Goal: Task Accomplishment & Management: Manage account settings

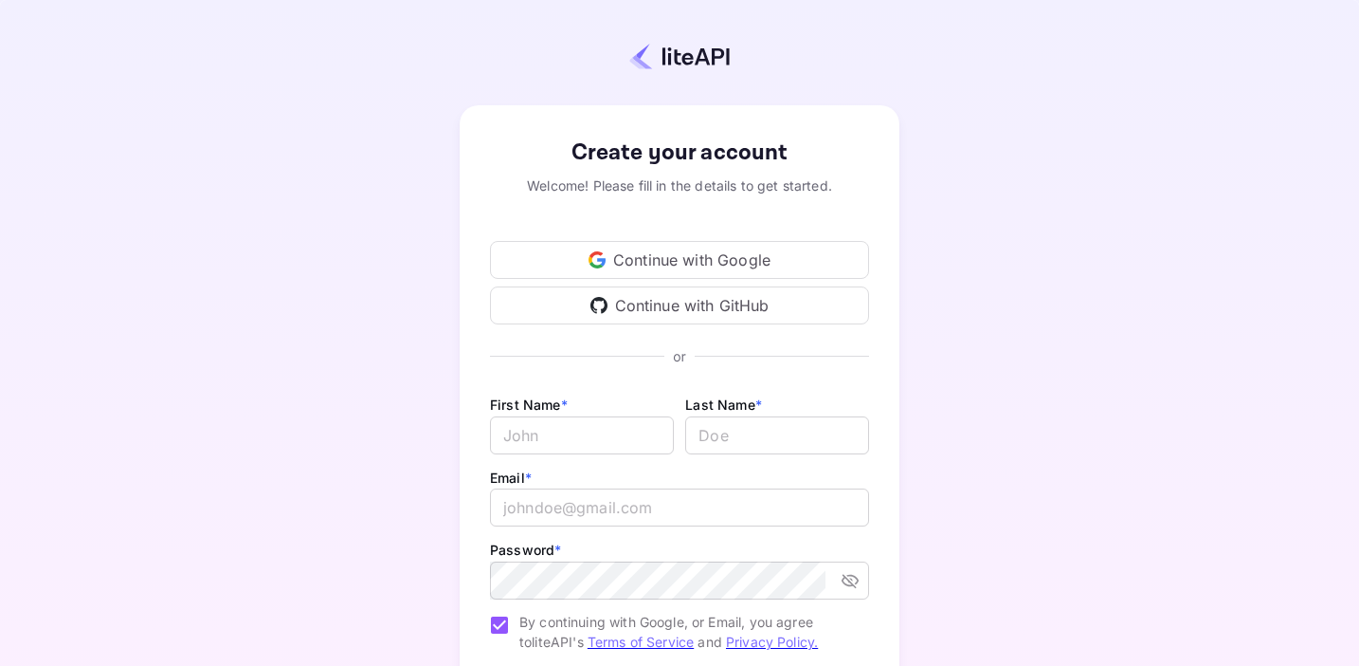
click at [676, 264] on div "Continue with Google" at bounding box center [679, 260] width 379 height 38
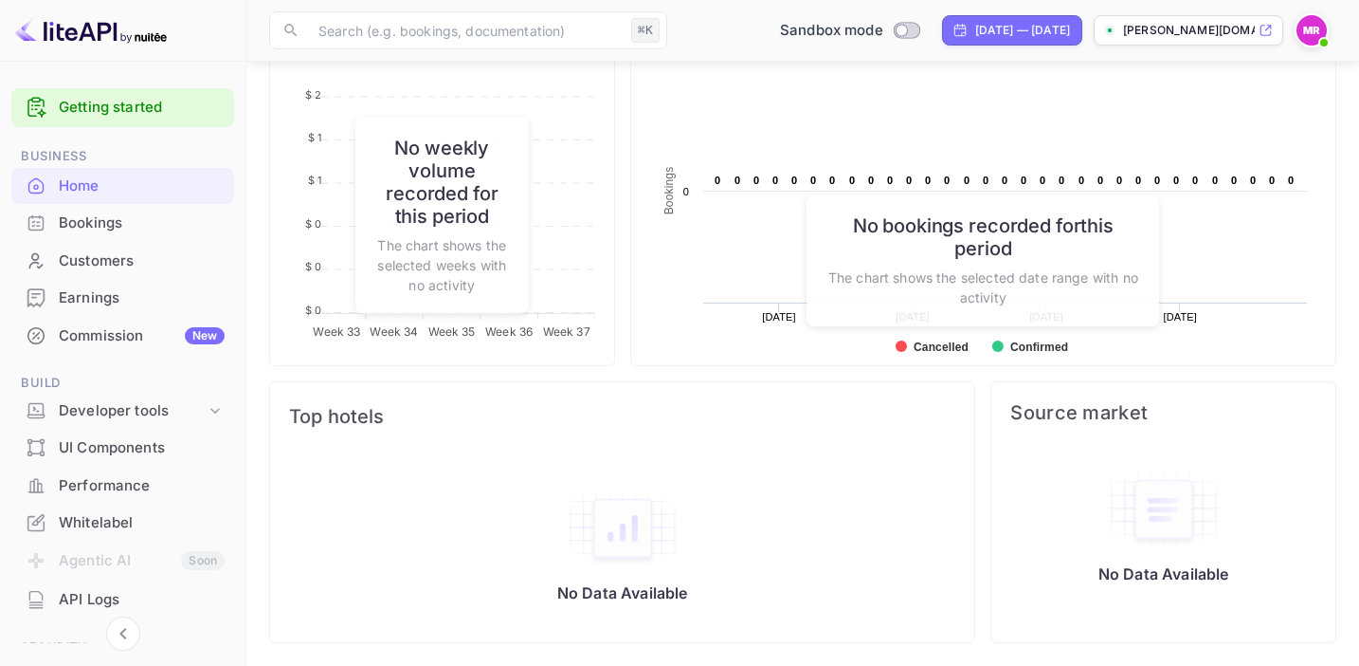
click at [158, 117] on link "Getting started" at bounding box center [142, 108] width 166 height 22
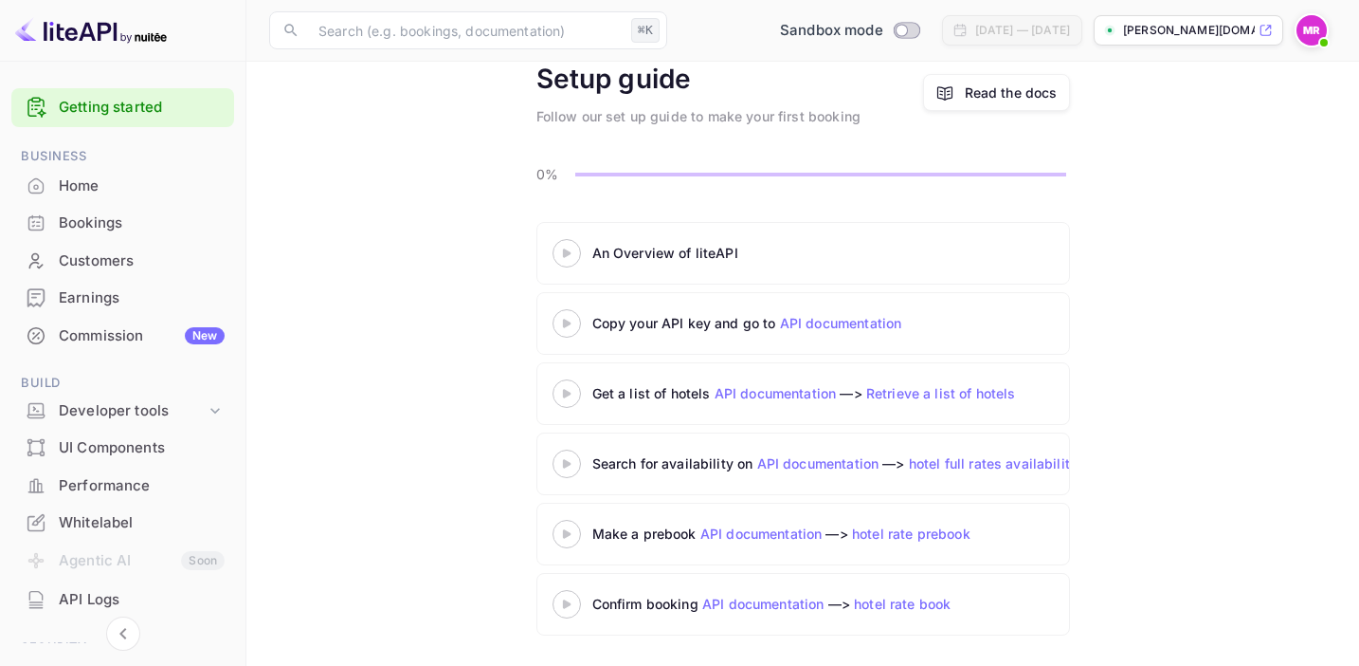
scroll to position [89, 0]
click at [206, 411] on icon at bounding box center [215, 410] width 19 height 19
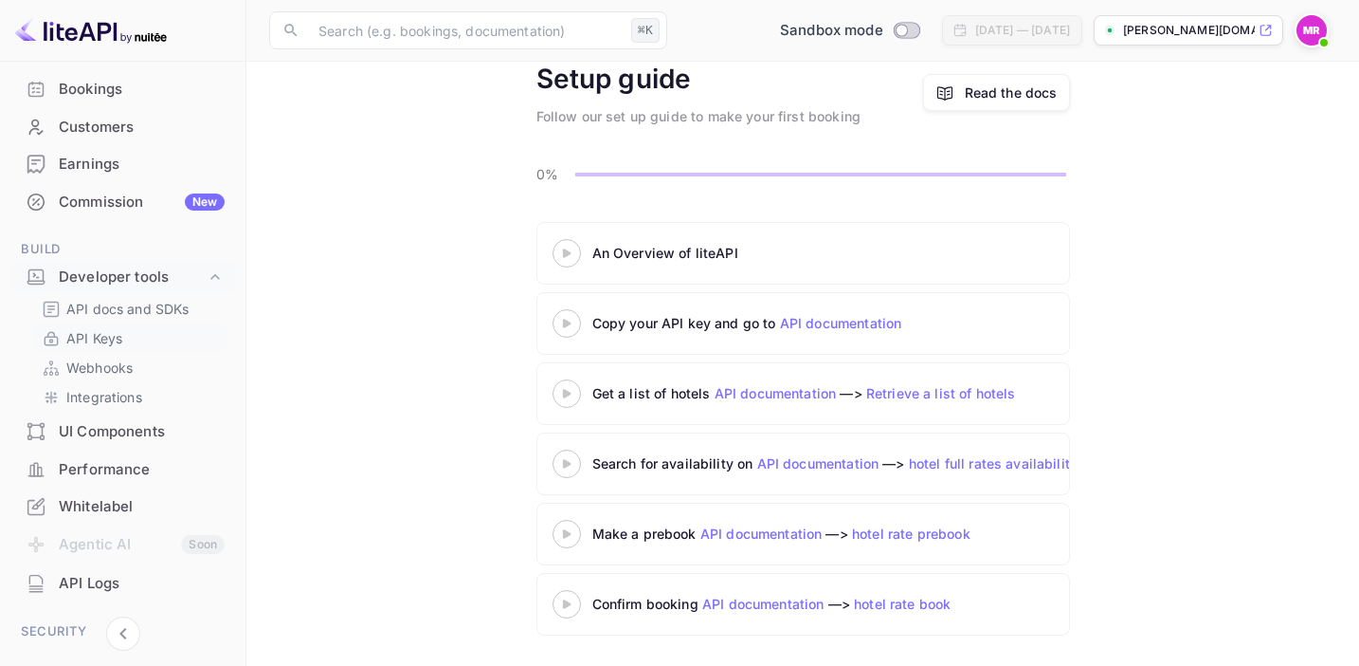
scroll to position [136, 0]
click at [141, 366] on link "Webhooks" at bounding box center [130, 366] width 177 height 20
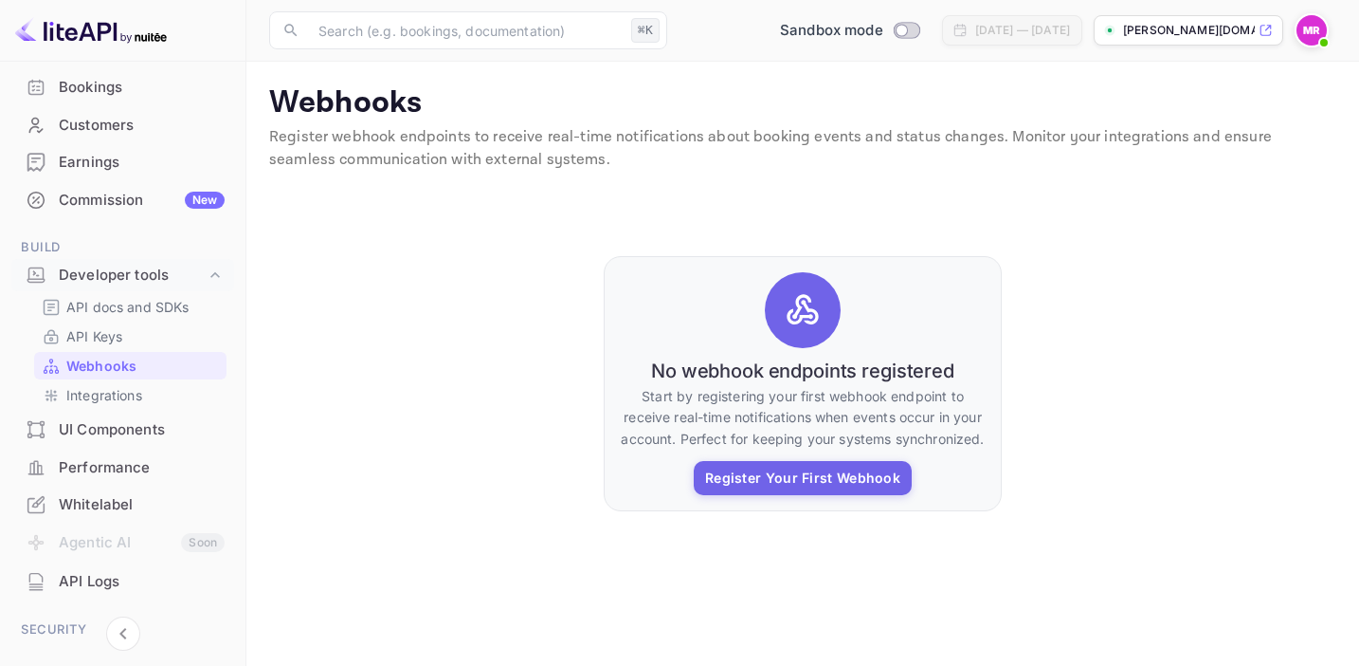
click at [167, 435] on div "UI Components" at bounding box center [142, 430] width 166 height 22
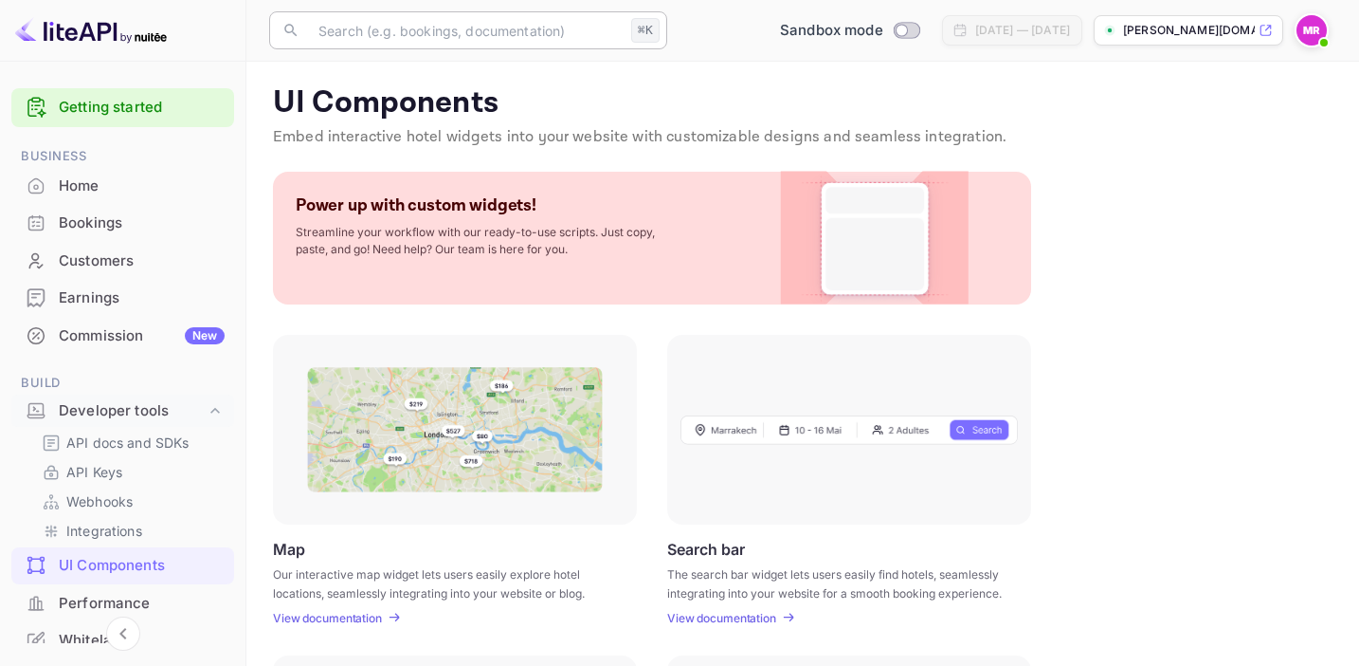
click at [537, 30] on input "text" at bounding box center [465, 30] width 317 height 38
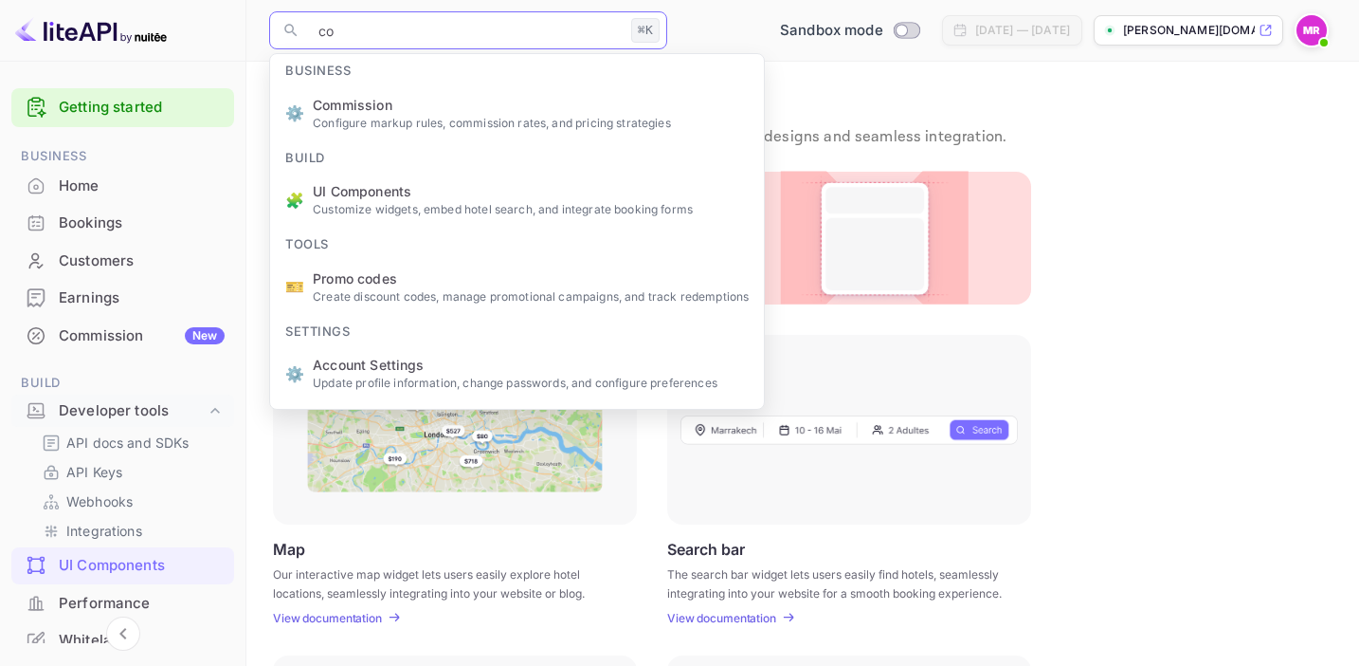
type input "c"
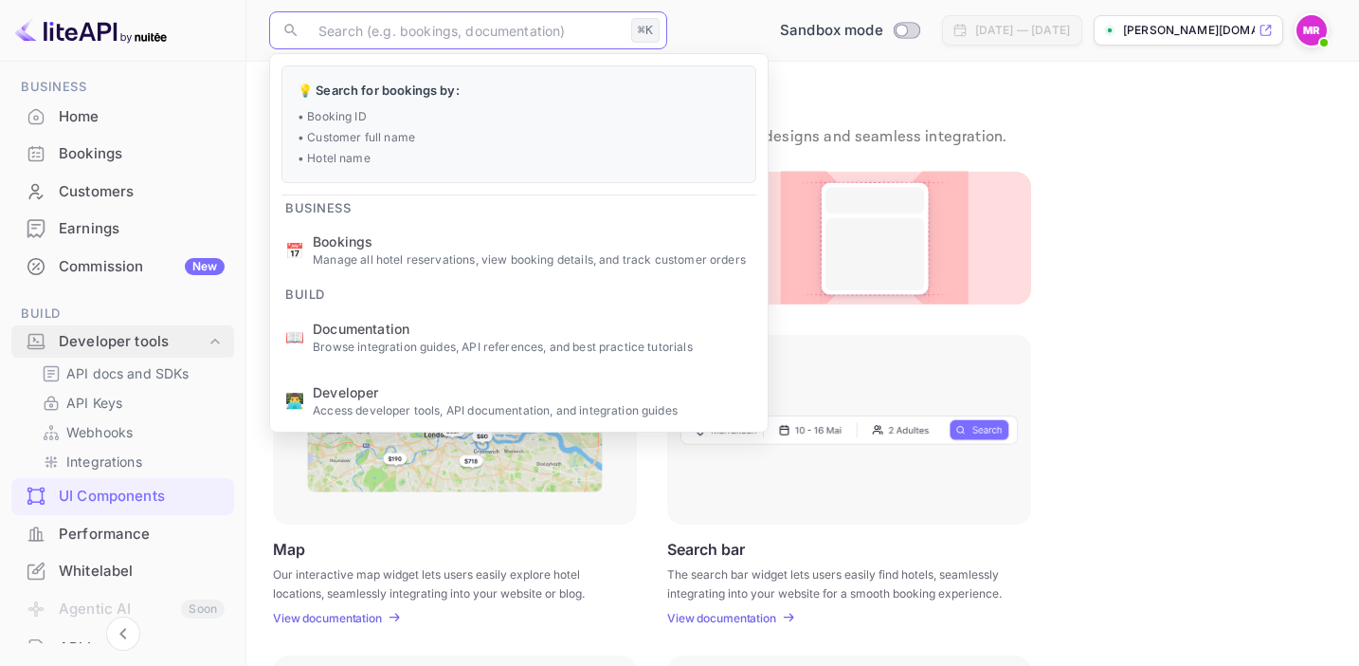
scroll to position [73, 0]
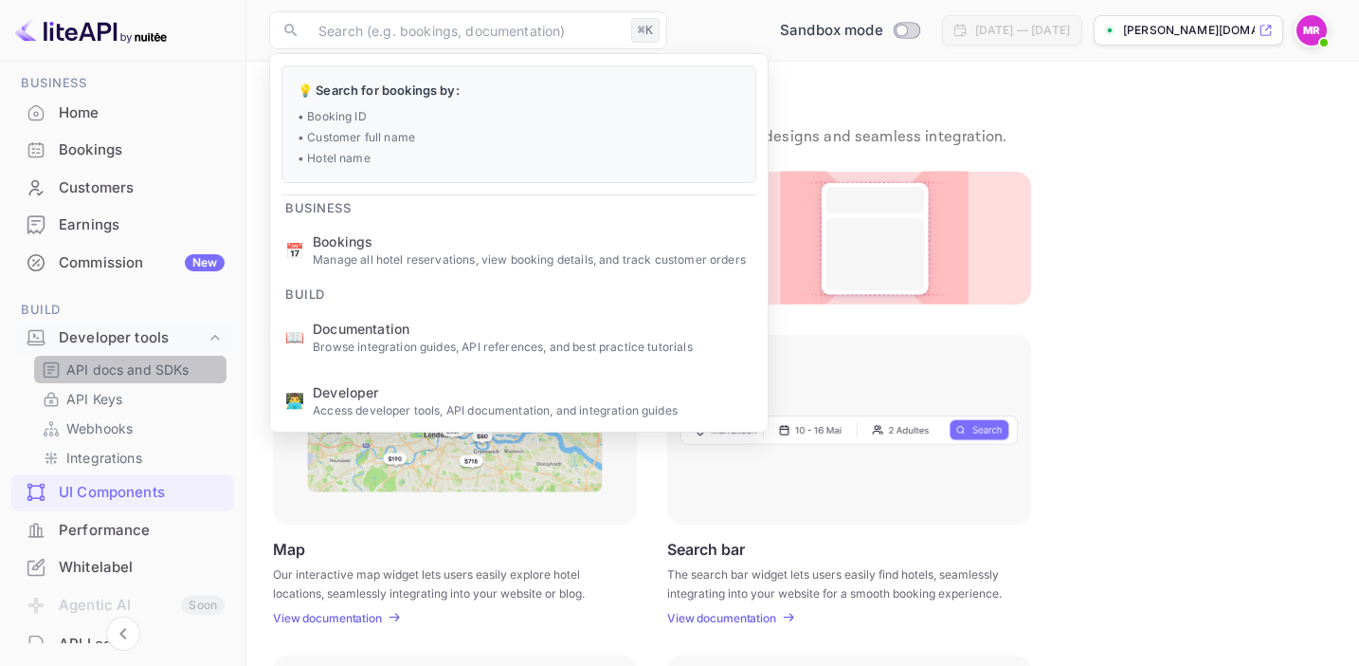
click at [118, 367] on p "API docs and SDKs" at bounding box center [127, 369] width 123 height 20
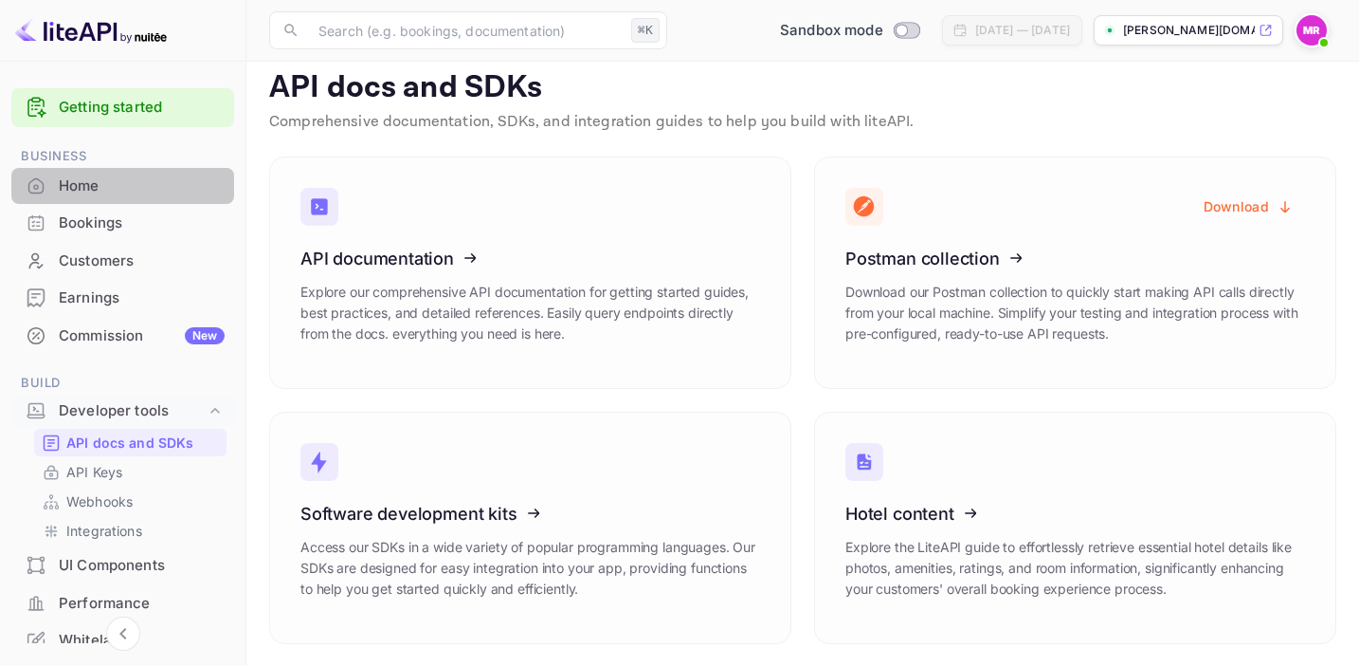
click at [129, 189] on div "Home" at bounding box center [142, 186] width 166 height 22
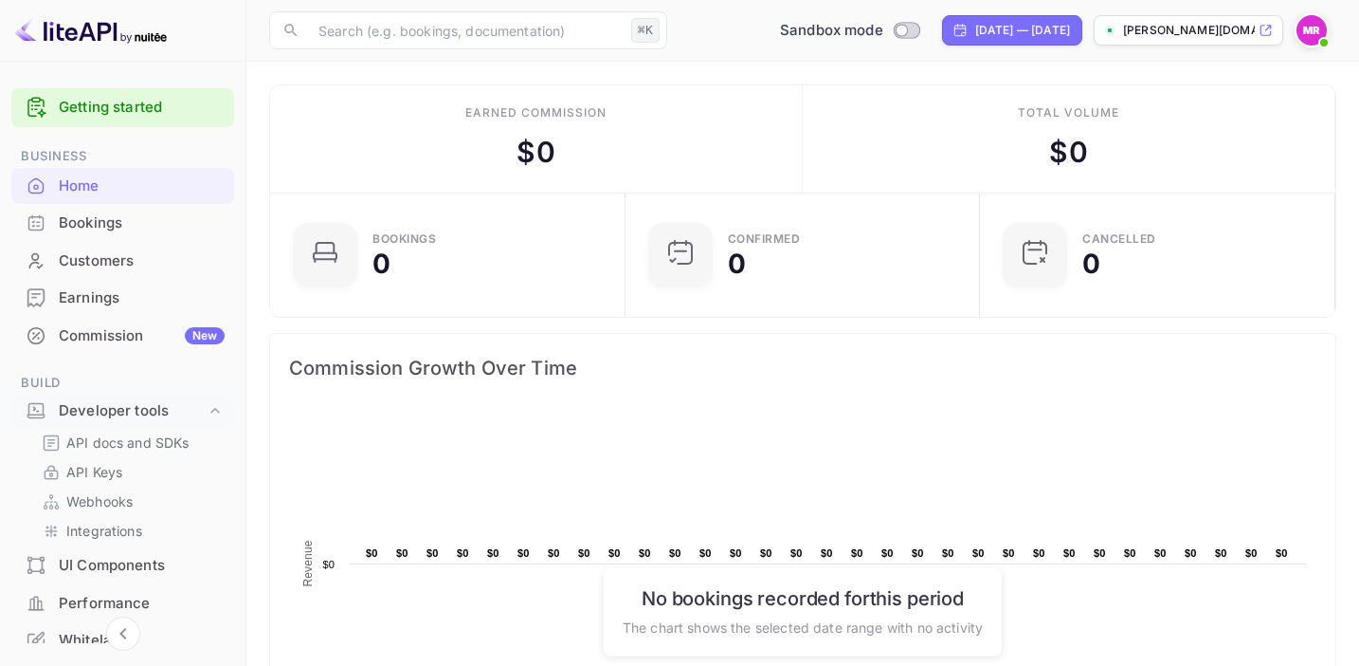
click at [137, 226] on div "Bookings" at bounding box center [142, 223] width 166 height 22
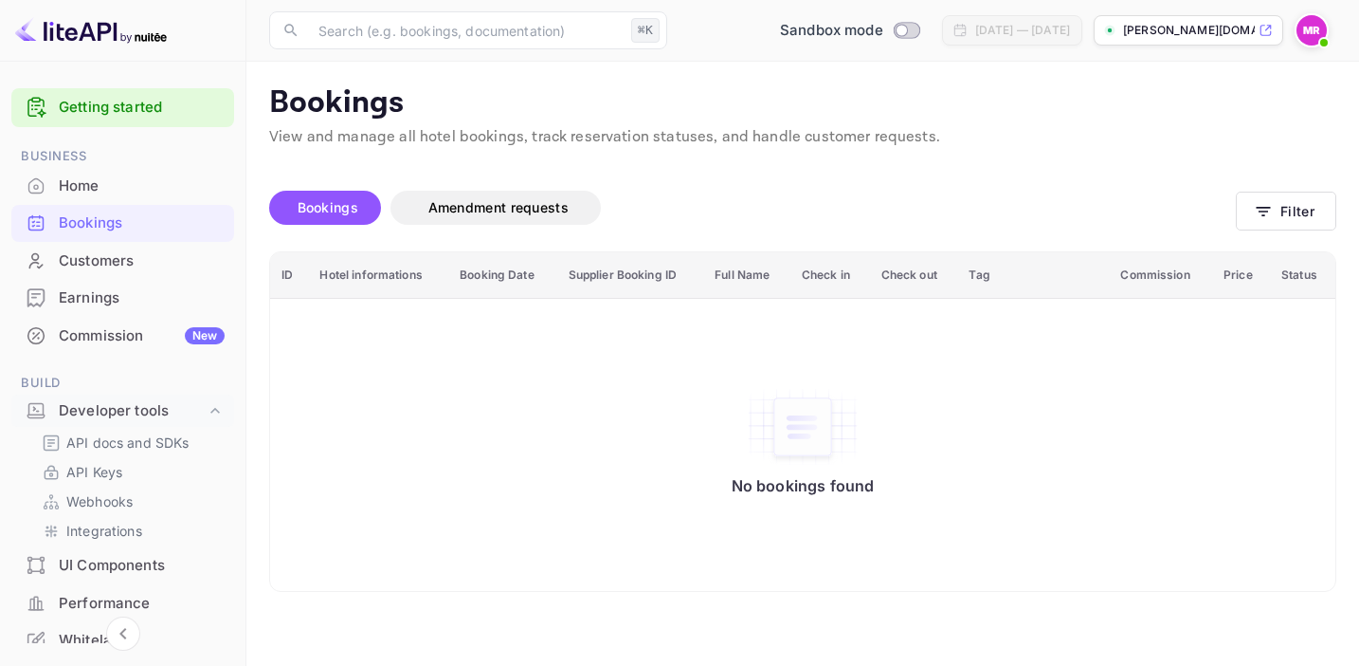
click at [120, 258] on div "Customers" at bounding box center [142, 261] width 166 height 22
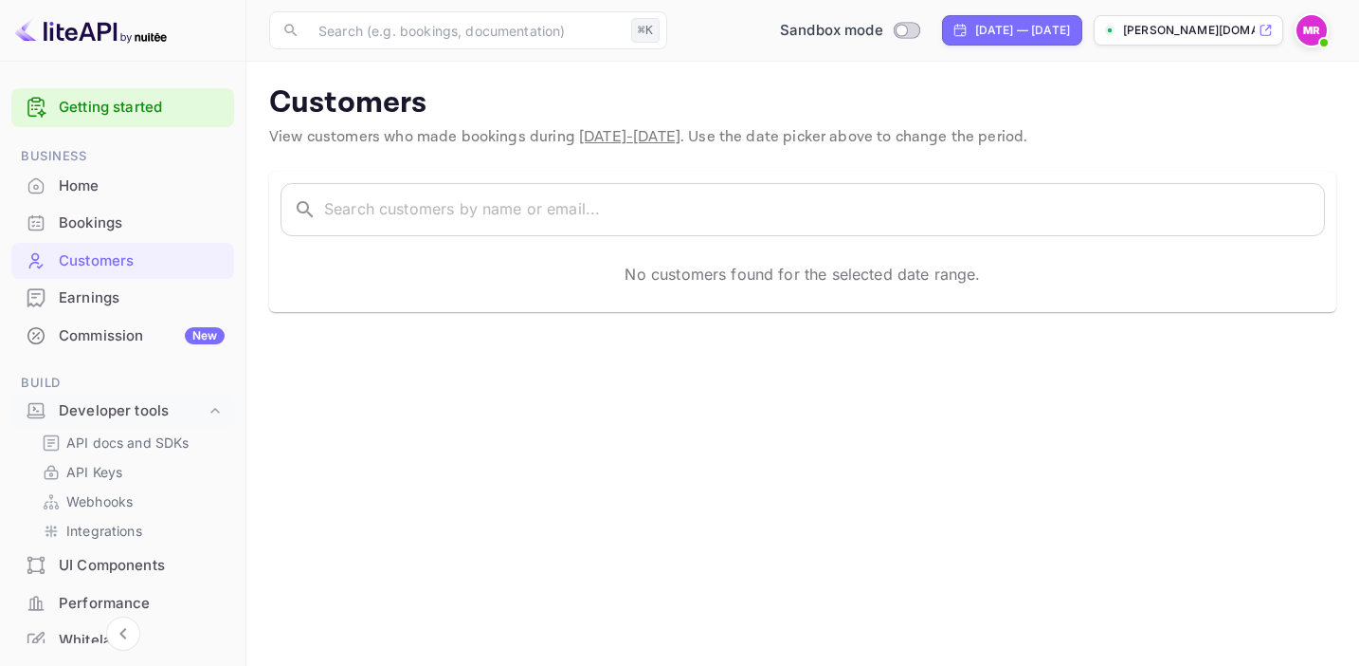
click at [103, 292] on div "Earnings" at bounding box center [142, 298] width 166 height 22
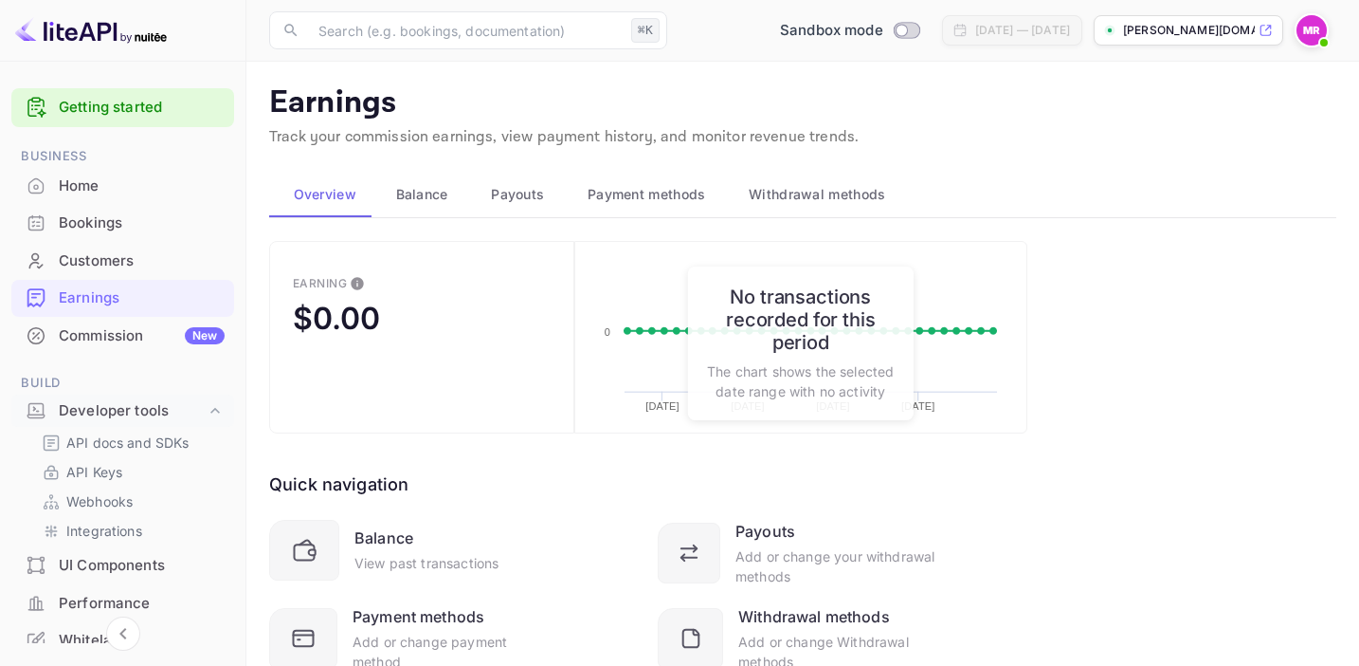
click at [121, 113] on link "Getting started" at bounding box center [142, 108] width 166 height 22
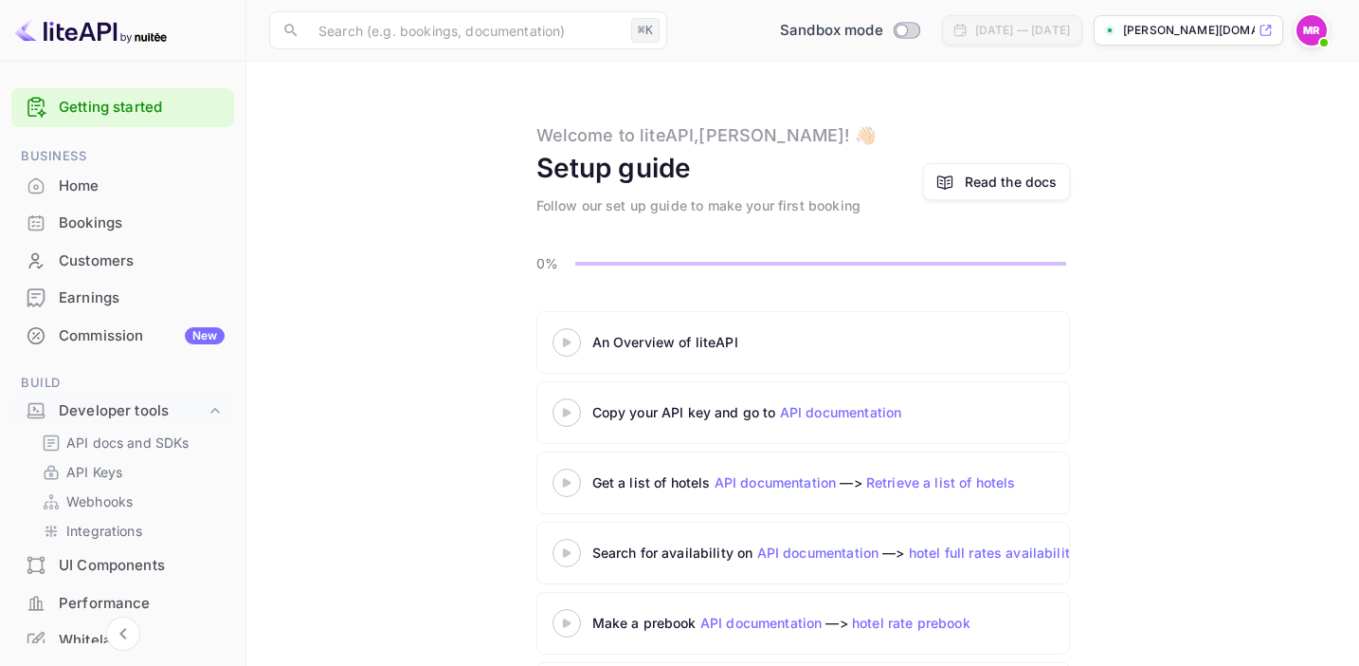
click at [998, 182] on div "Read the docs" at bounding box center [1011, 182] width 93 height 20
click at [572, 349] on div at bounding box center [567, 342] width 66 height 24
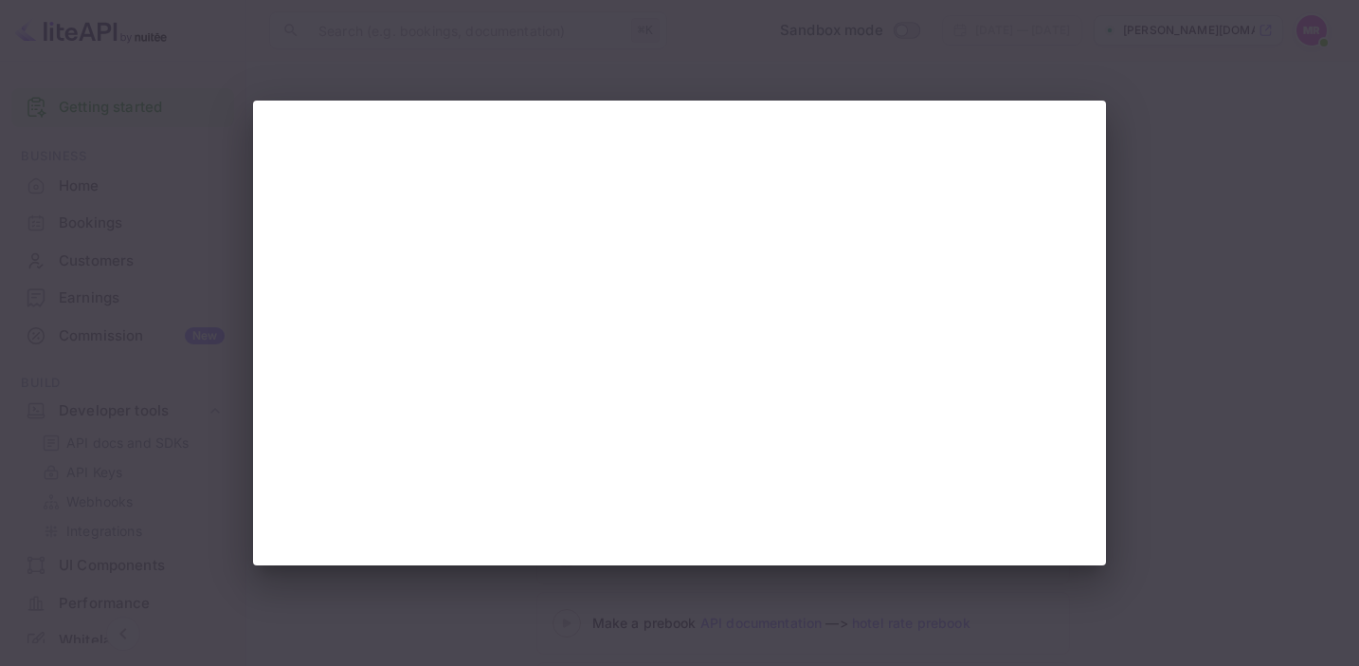
click at [1174, 228] on div at bounding box center [679, 333] width 1359 height 666
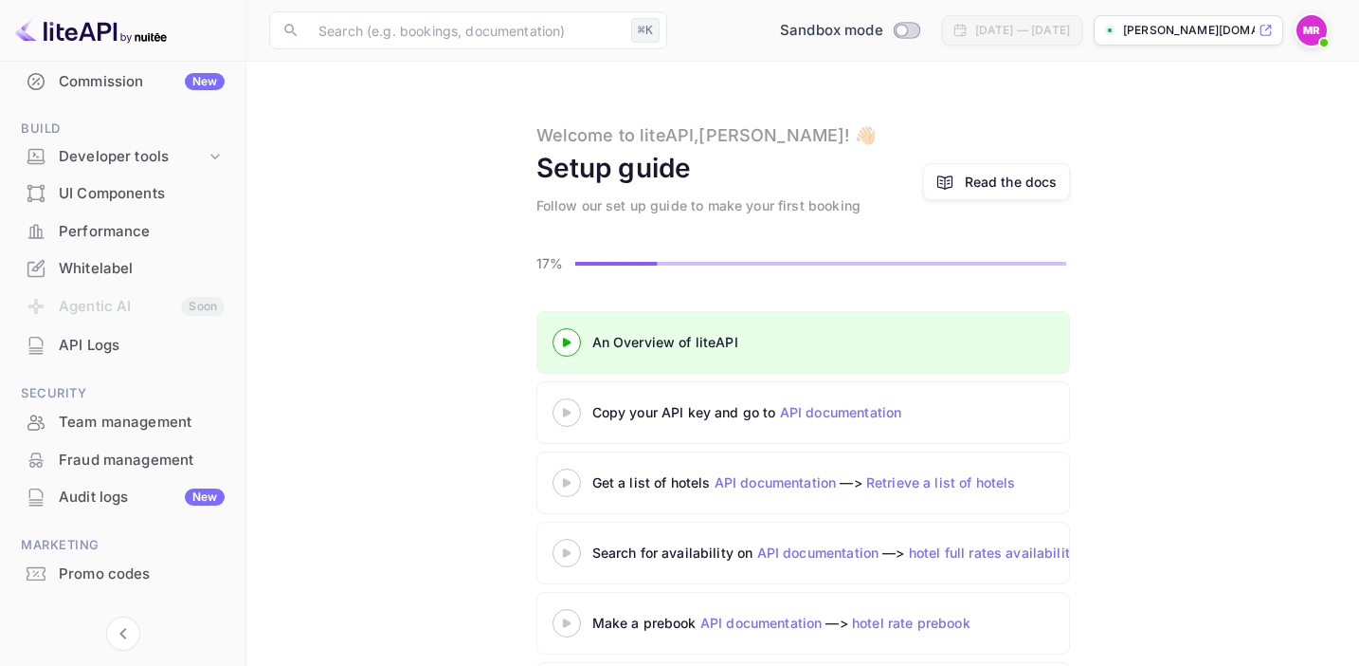
click at [1006, 187] on div "Read the docs" at bounding box center [1011, 182] width 93 height 20
click at [418, 45] on input "text" at bounding box center [465, 30] width 317 height 38
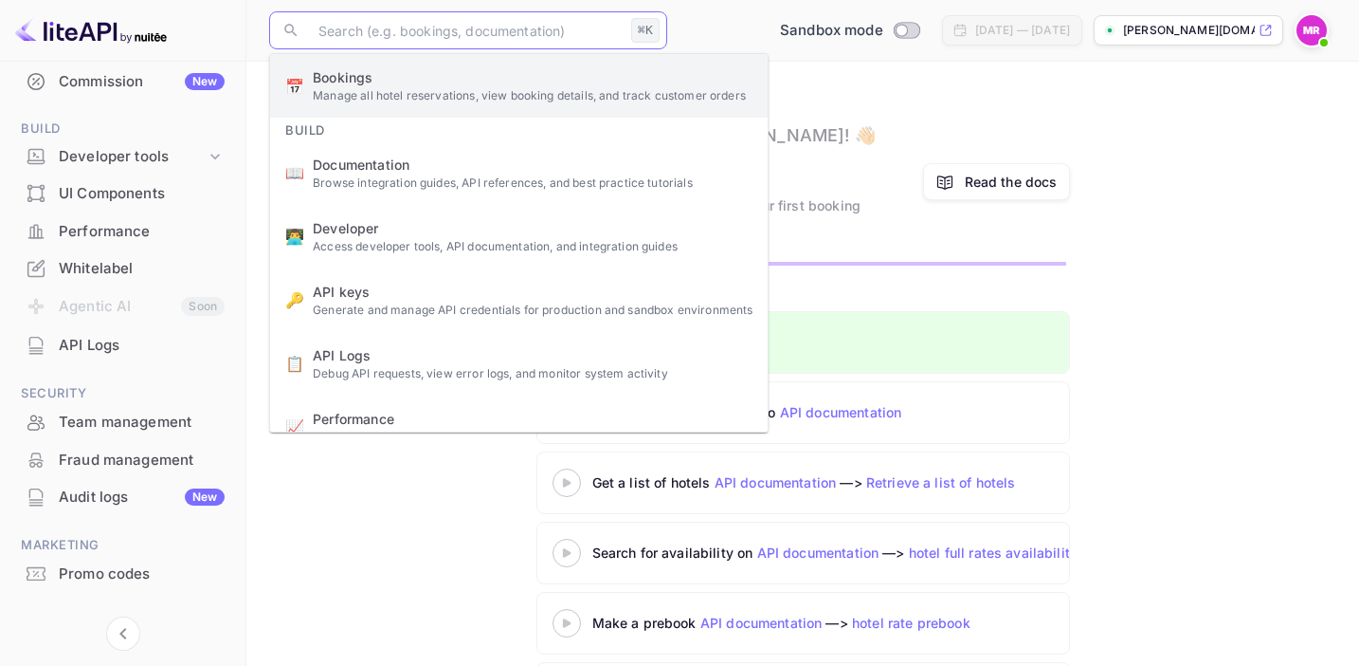
scroll to position [171, 0]
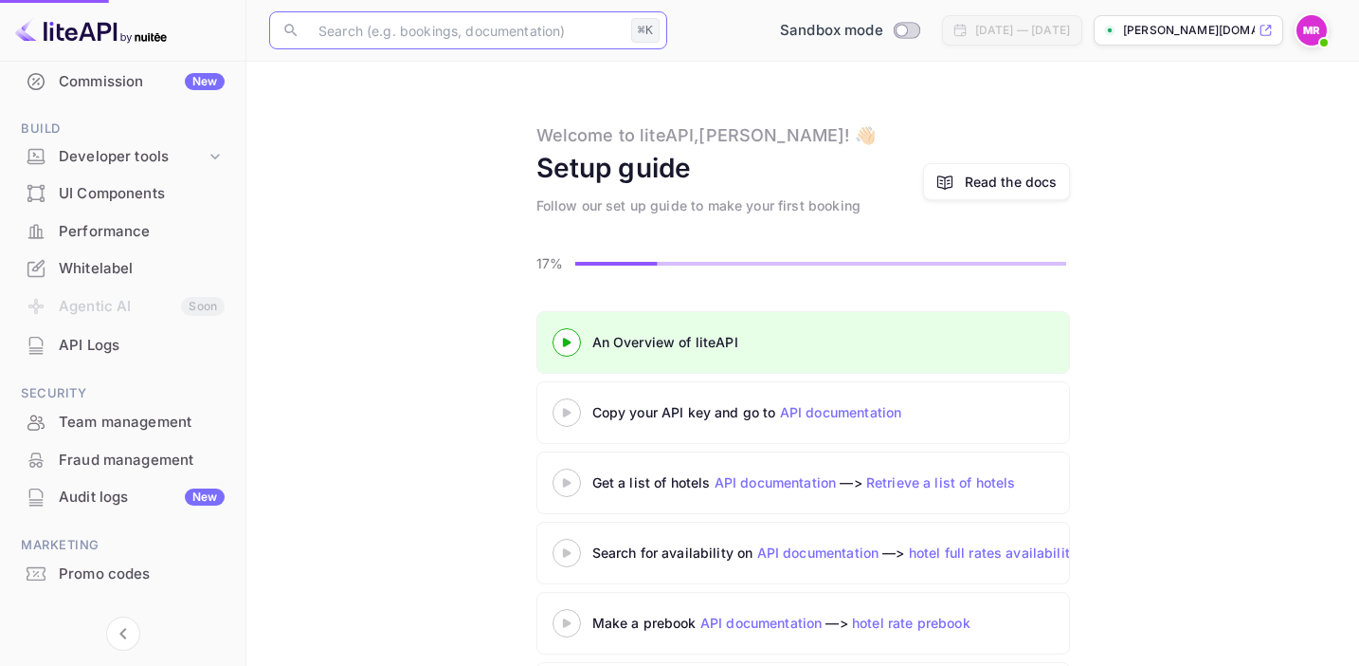
click at [387, 290] on span "API keys" at bounding box center [533, 285] width 440 height 20
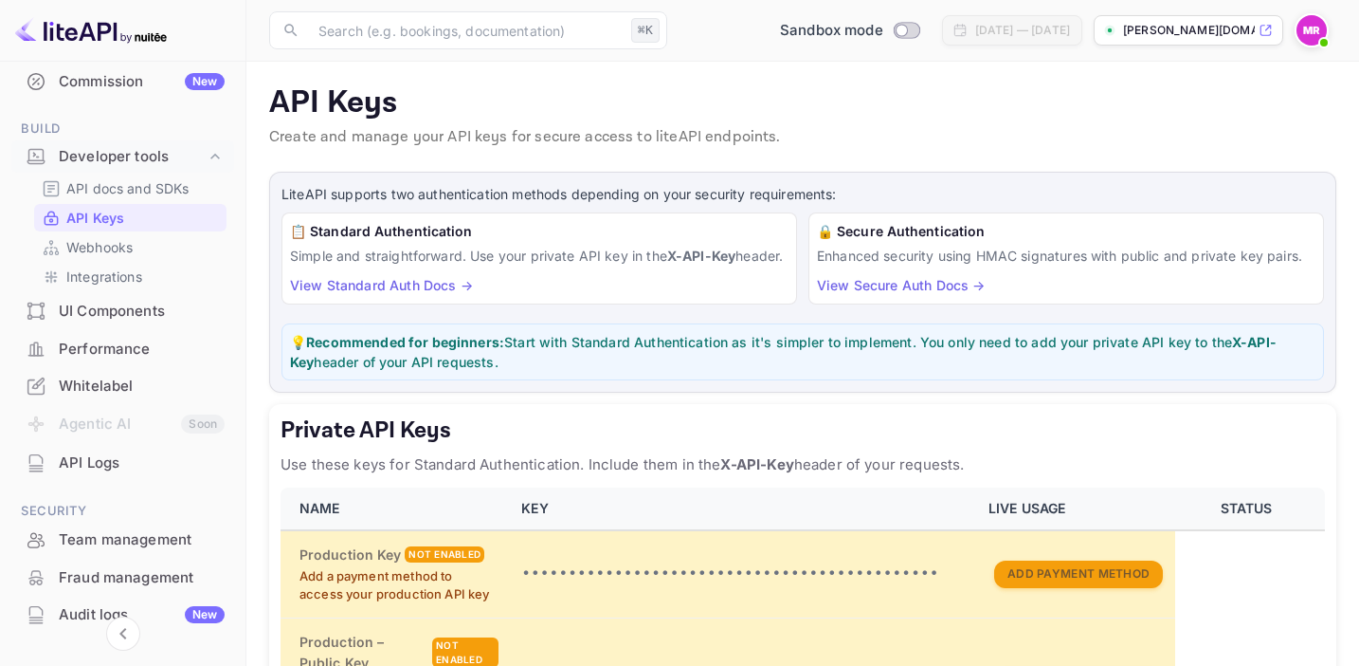
click at [1320, 33] on span at bounding box center [1324, 42] width 19 height 19
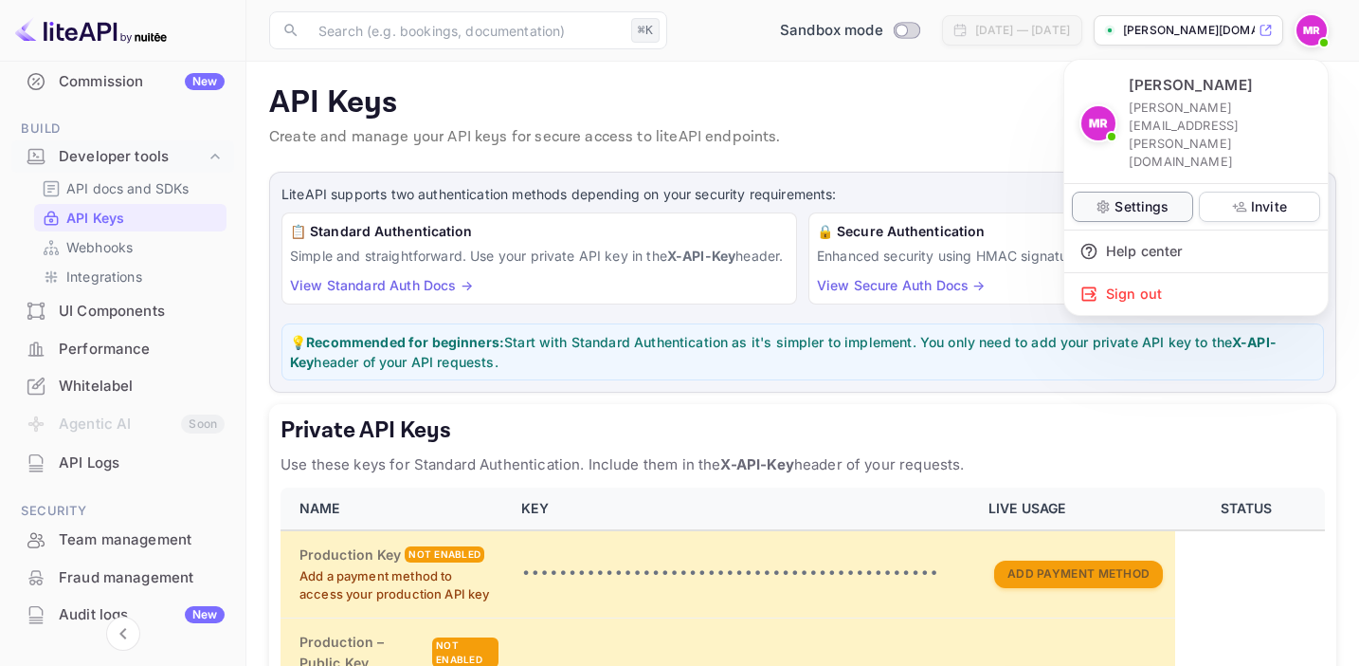
click at [1148, 196] on p "Settings" at bounding box center [1142, 206] width 54 height 20
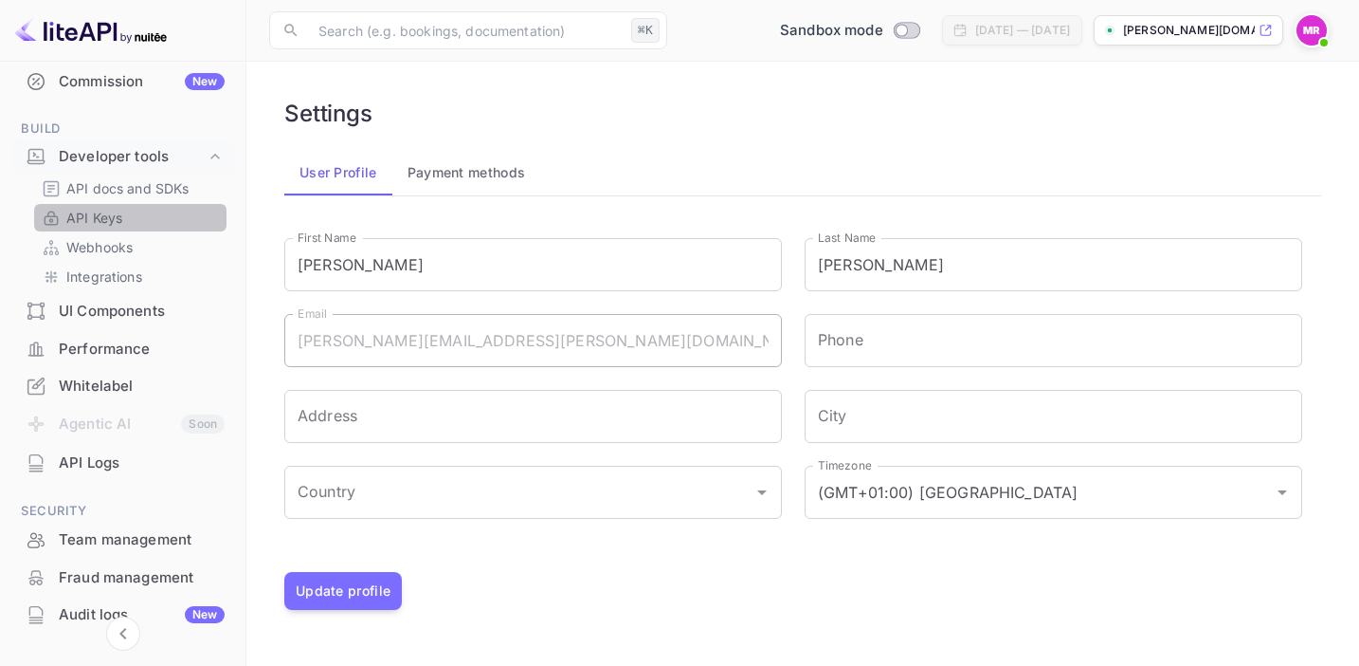
click at [113, 214] on p "API Keys" at bounding box center [94, 218] width 56 height 20
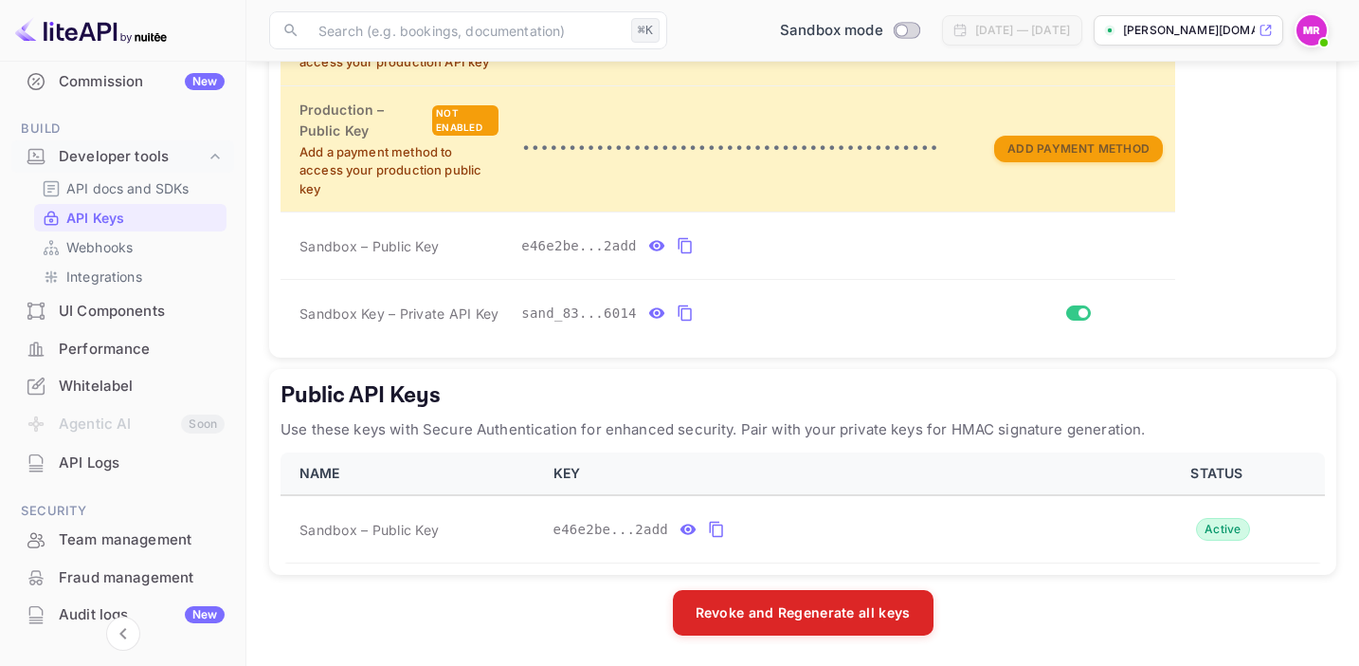
scroll to position [542, 0]
click at [197, 158] on div "Developer tools" at bounding box center [132, 157] width 147 height 22
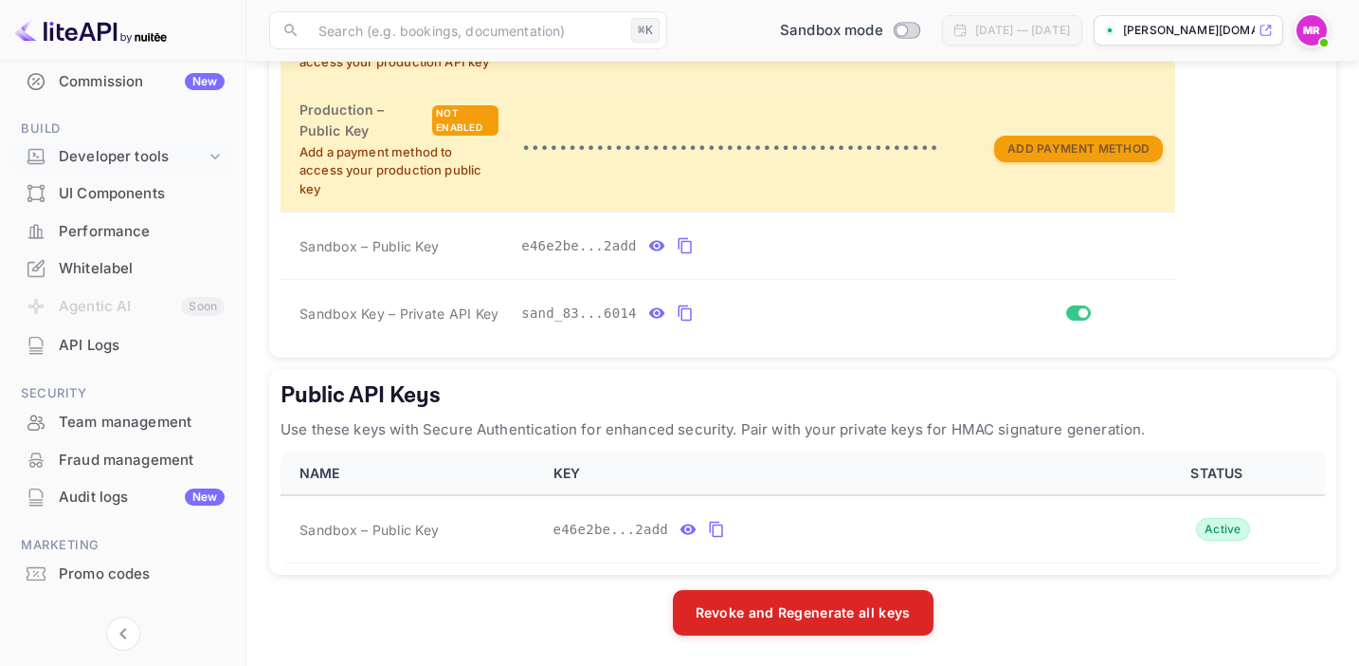
click at [210, 155] on icon at bounding box center [215, 156] width 19 height 19
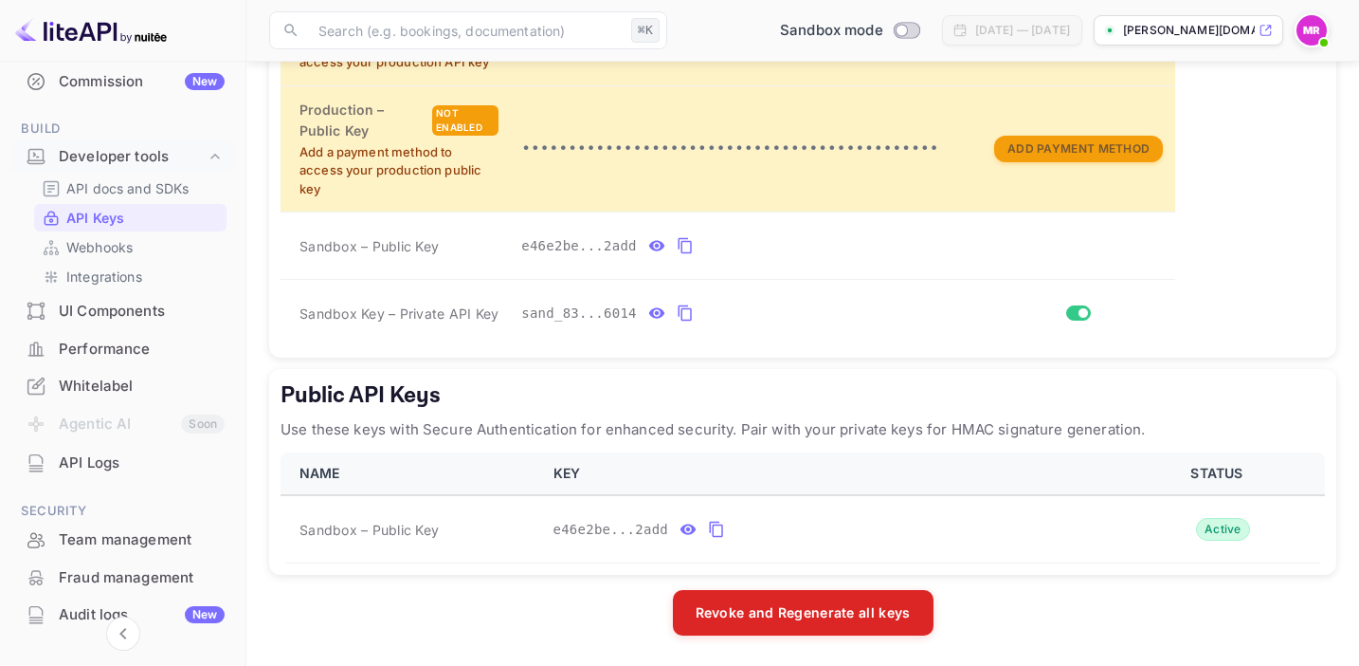
click at [118, 212] on p "API Keys" at bounding box center [95, 218] width 58 height 20
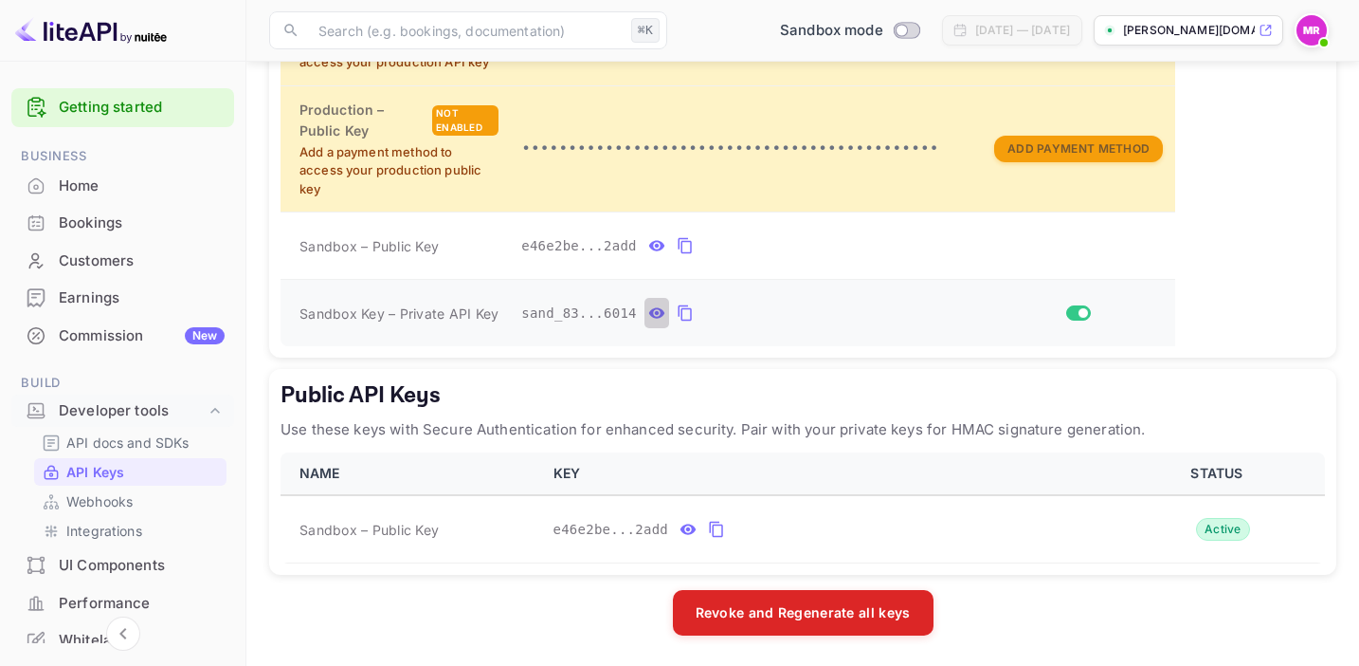
click at [661, 318] on icon "private api keys table" at bounding box center [657, 313] width 16 height 10
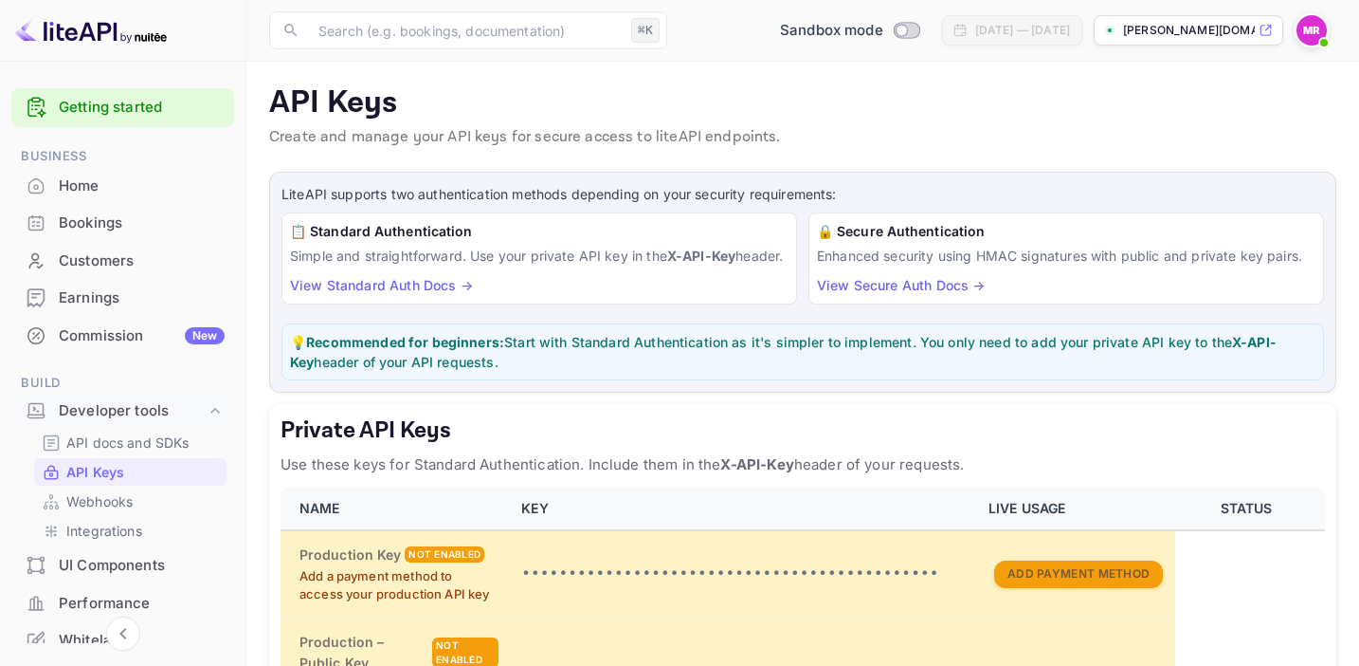
scroll to position [0, 0]
click at [207, 407] on icon at bounding box center [215, 410] width 19 height 19
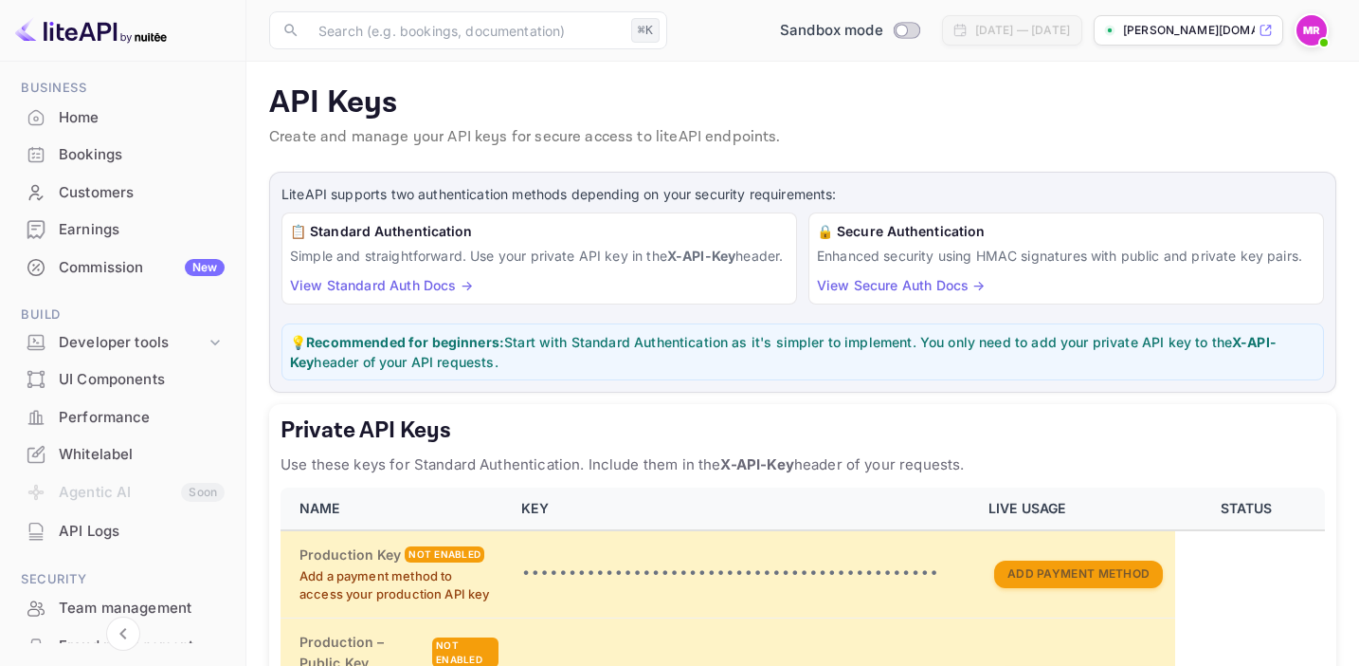
scroll to position [79, 0]
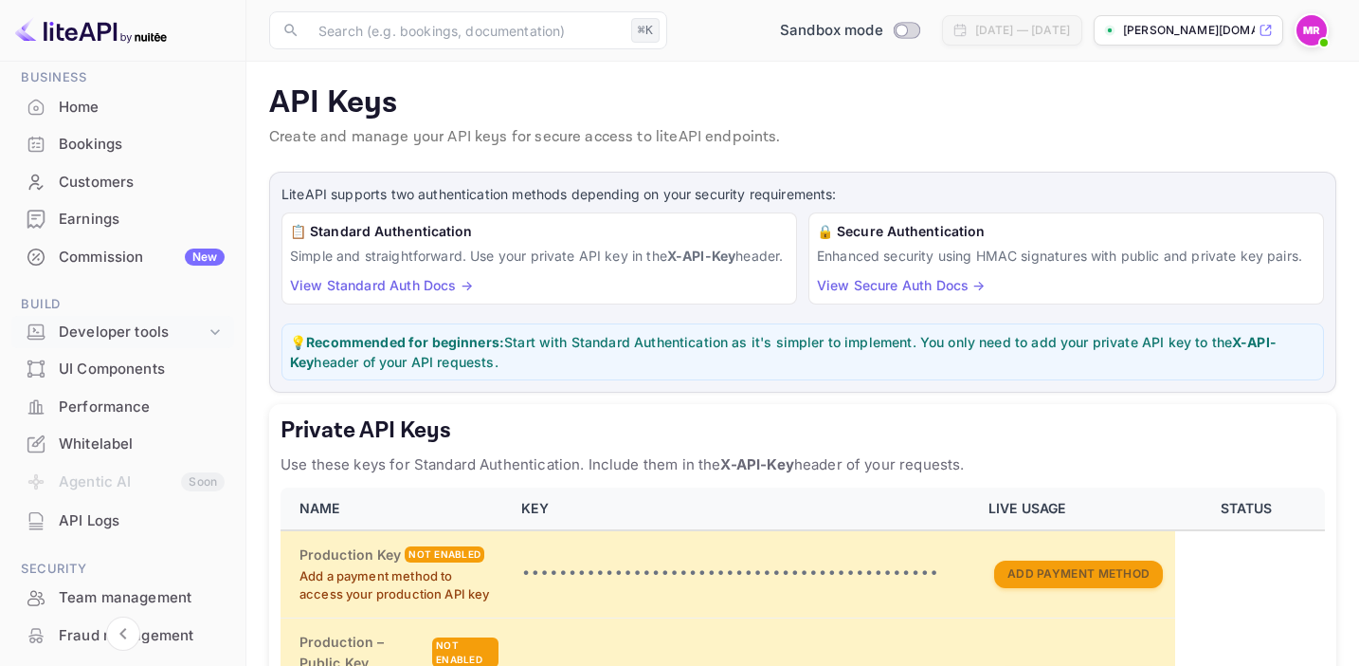
click at [194, 329] on div "Developer tools" at bounding box center [132, 332] width 147 height 22
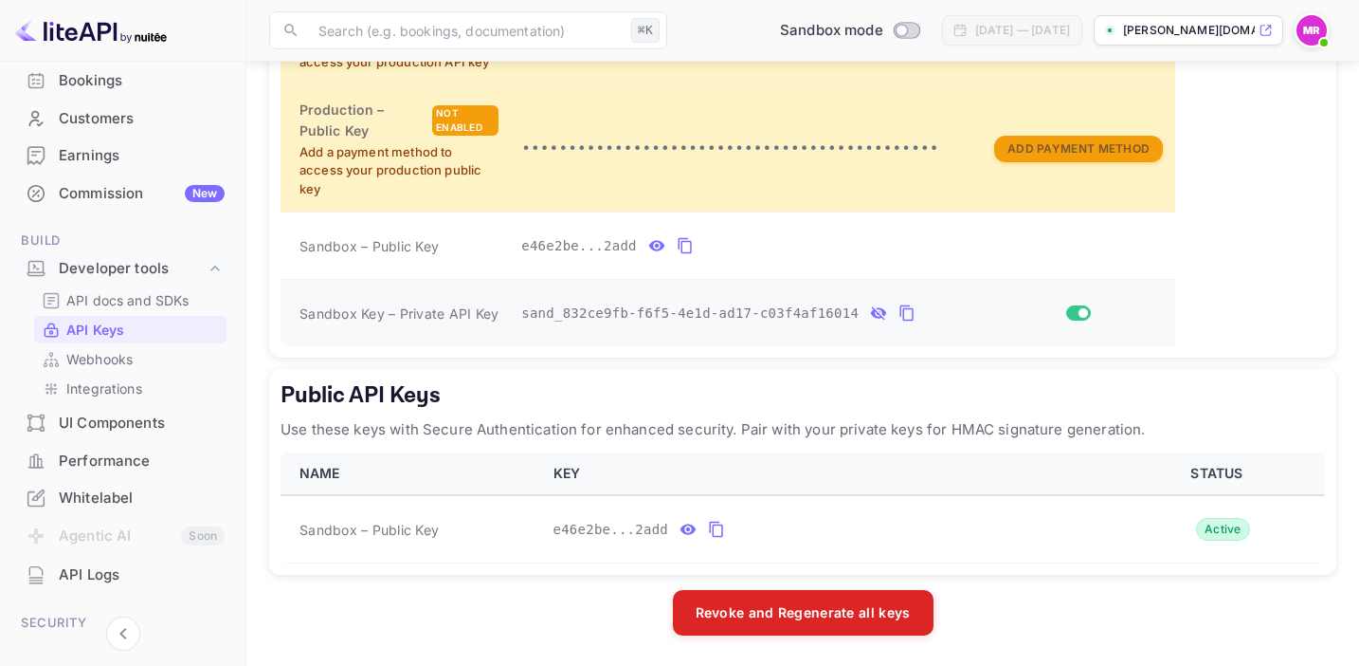
scroll to position [542, 0]
click at [689, 534] on icon "public api keys table" at bounding box center [689, 529] width 16 height 10
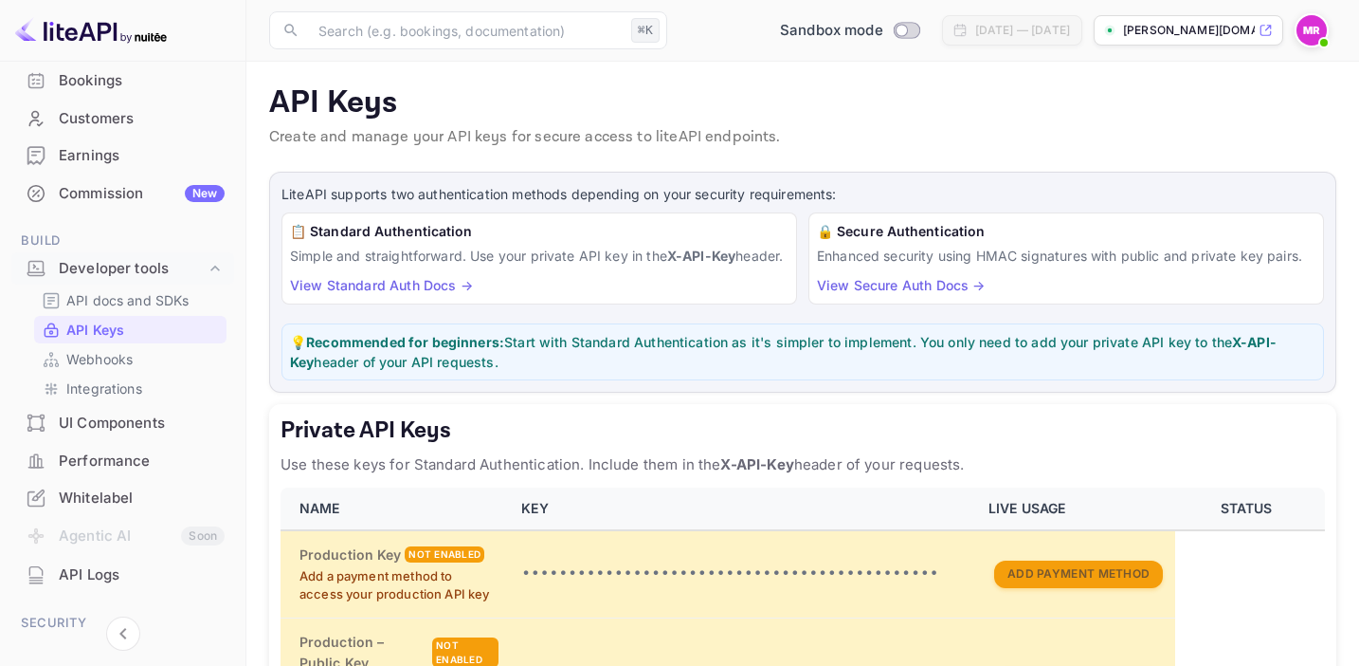
scroll to position [0, 0]
click at [883, 31] on input "Switch to Production mode" at bounding box center [902, 30] width 38 height 12
checkbox input "false"
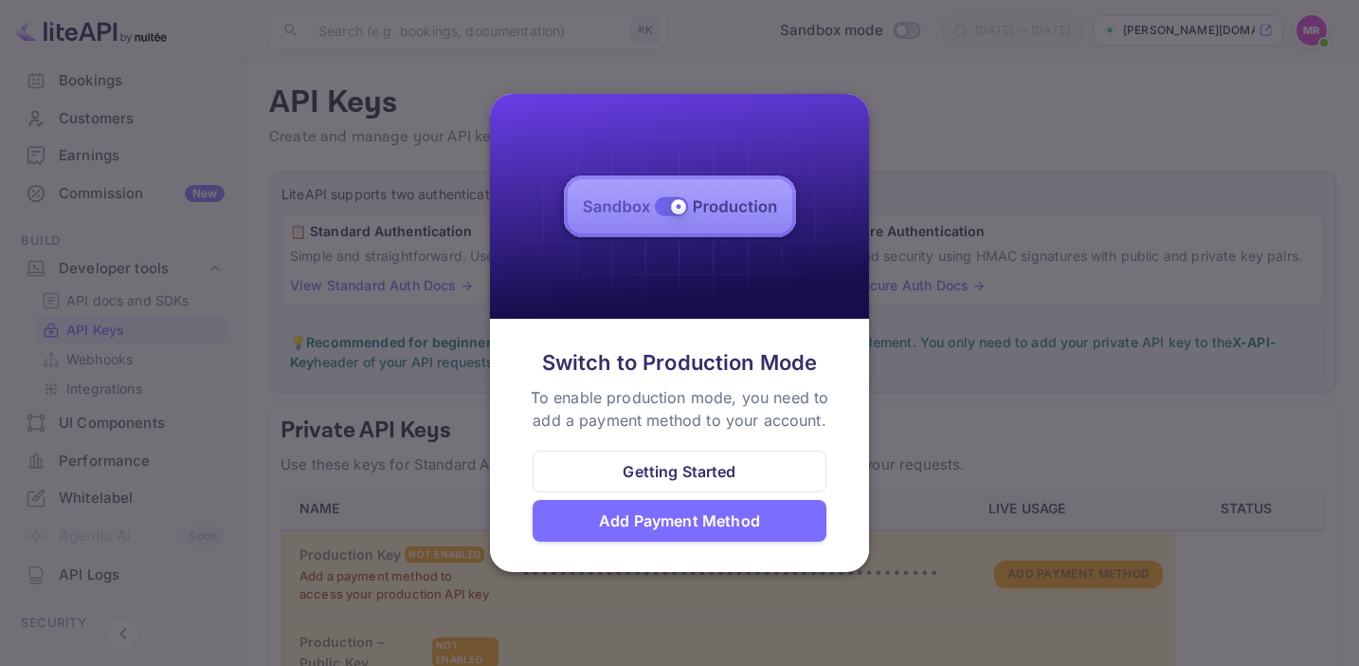
click at [915, 119] on div at bounding box center [679, 333] width 1359 height 666
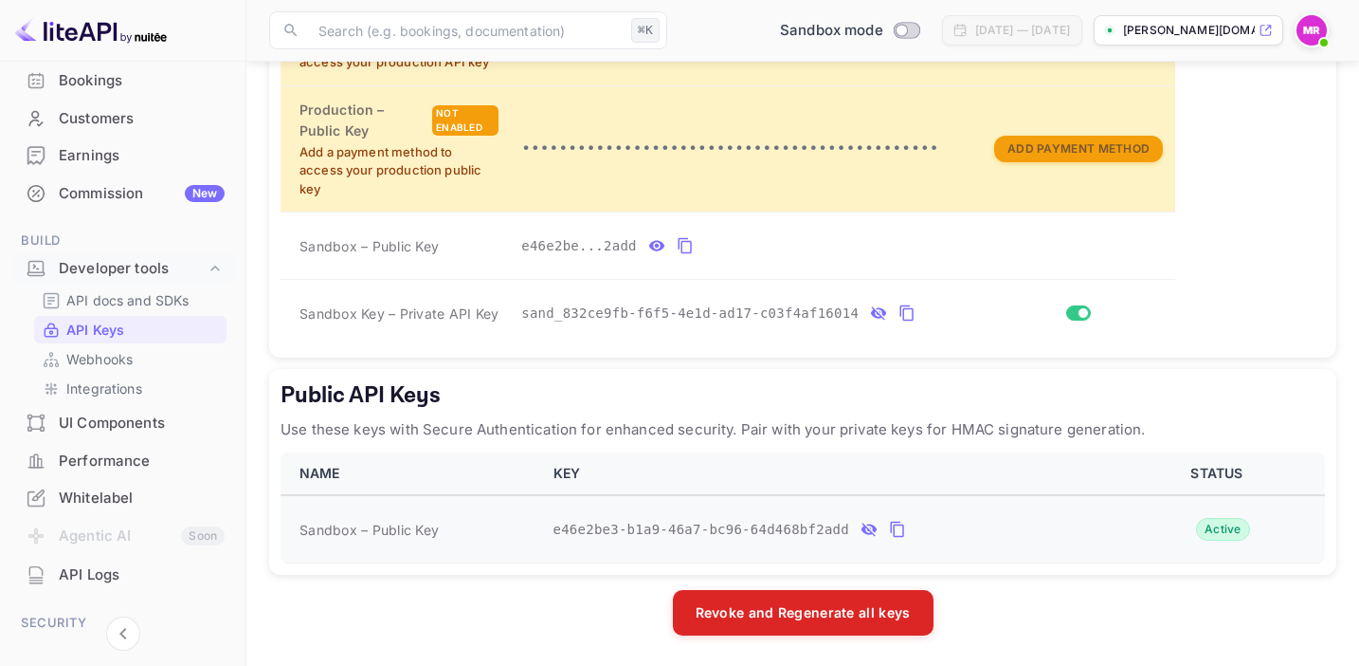
scroll to position [542, 0]
click at [908, 316] on icon "private api keys table" at bounding box center [907, 312] width 17 height 23
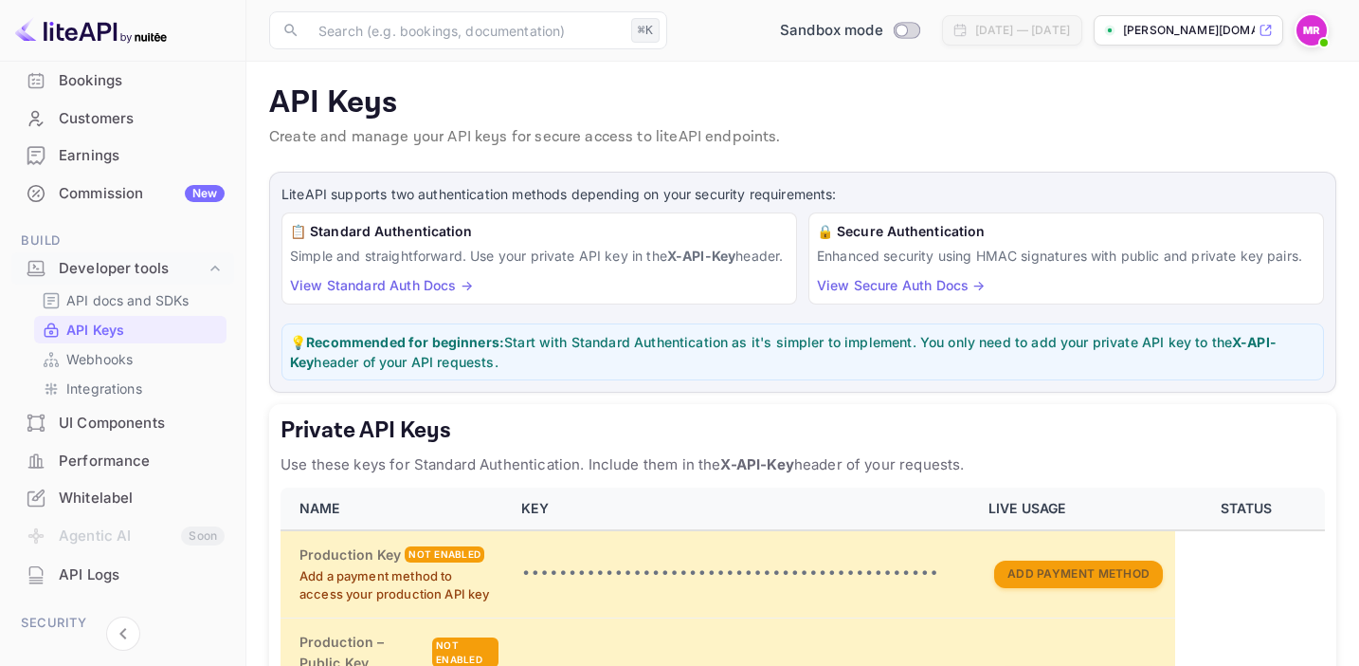
scroll to position [0, 0]
click at [422, 293] on link "View Standard Auth Docs →" at bounding box center [381, 285] width 183 height 16
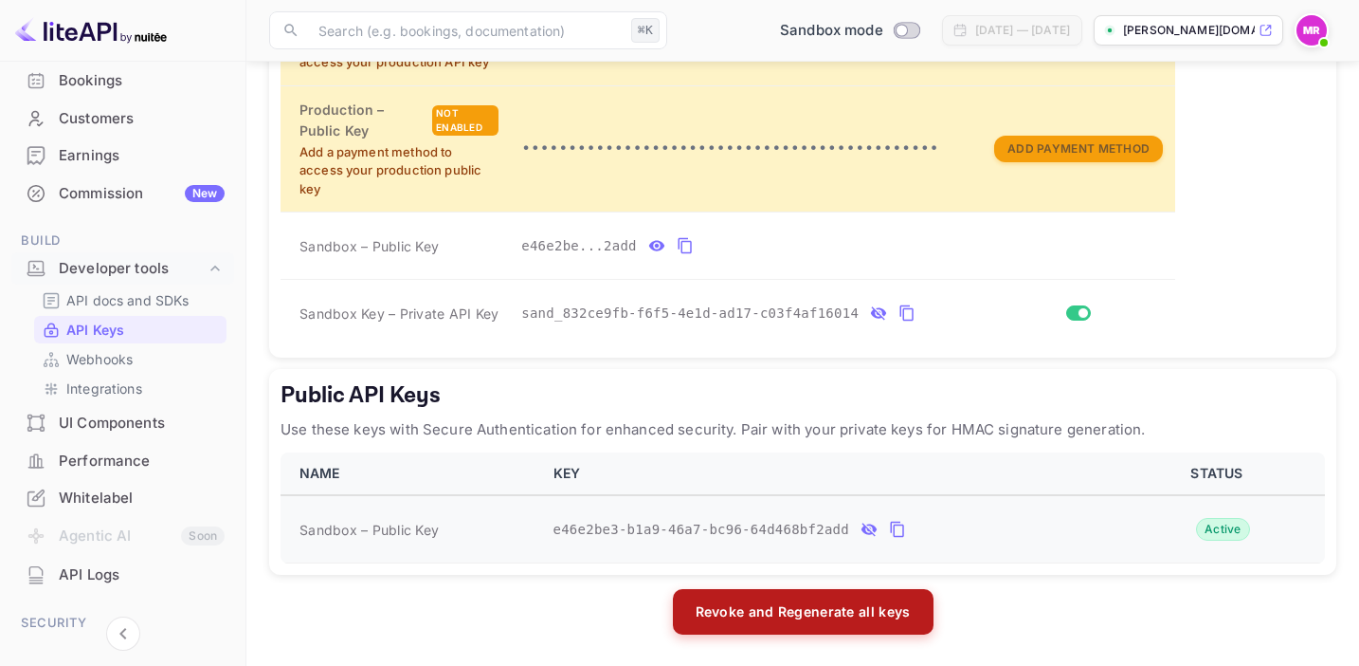
scroll to position [542, 0]
click at [739, 610] on button "Revoke and Regenerate all keys" at bounding box center [803, 612] width 261 height 46
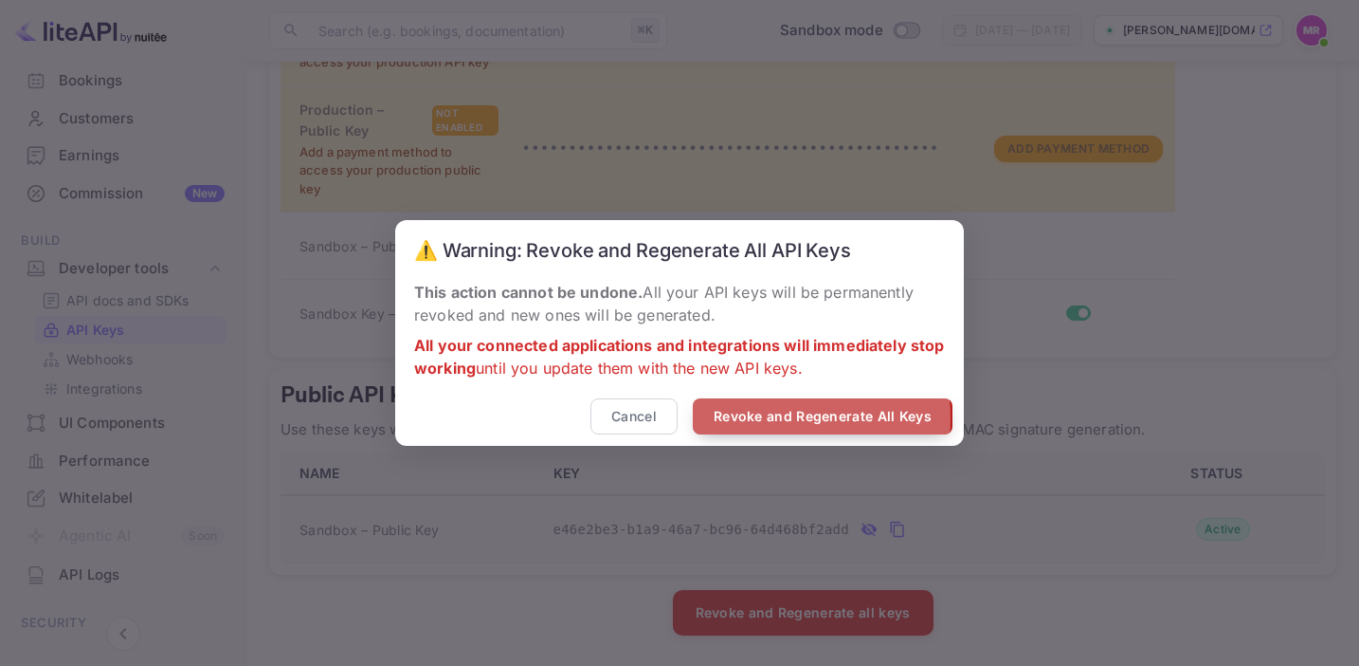
click at [763, 421] on button "Revoke and Regenerate All Keys" at bounding box center [823, 416] width 260 height 37
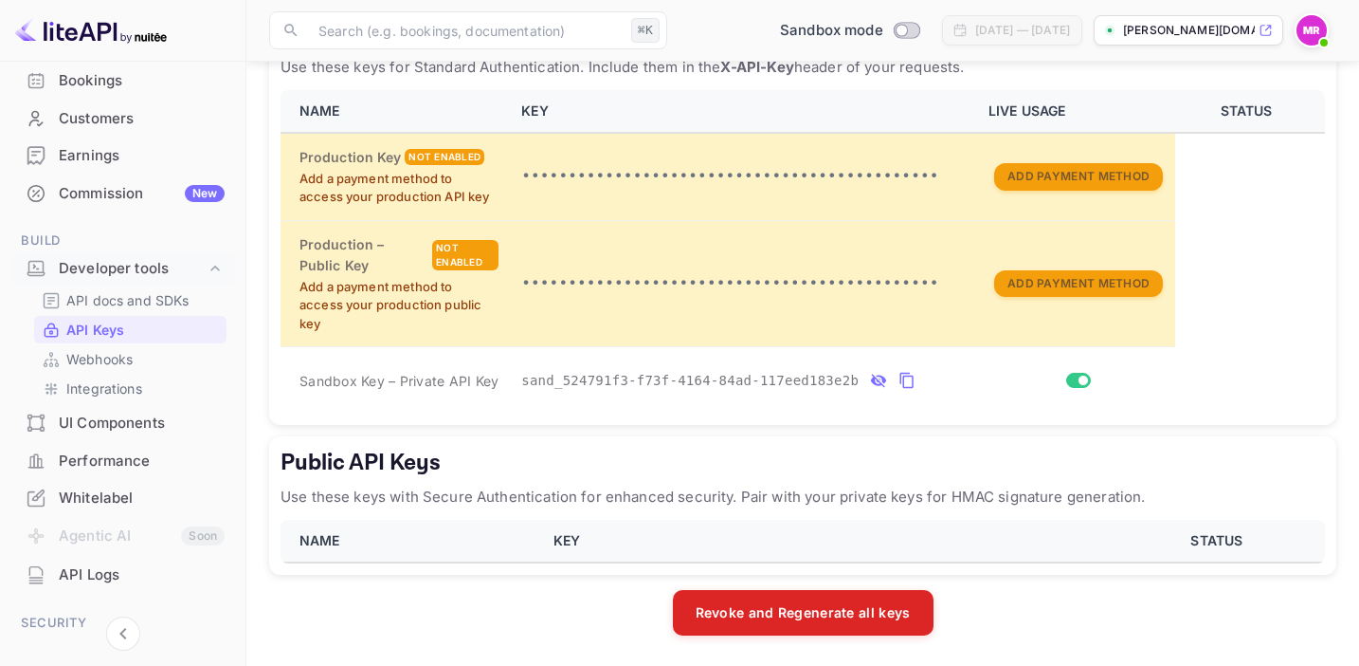
scroll to position [407, 0]
click at [124, 83] on div "Bookings" at bounding box center [142, 81] width 166 height 22
